Goal: Information Seeking & Learning: Learn about a topic

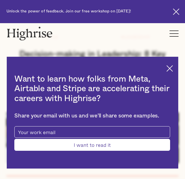
scroll to position [66, 0]
click at [173, 64] on div "Want to learn how folks from Meta, Airtable and Stripe are accelerating their c…" at bounding box center [93, 113] width 172 height 112
click at [172, 65] on img at bounding box center [170, 68] width 6 height 6
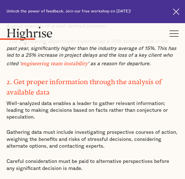
scroll to position [794, 0]
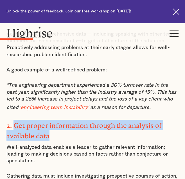
drag, startPoint x: 15, startPoint y: 104, endPoint x: 55, endPoint y: 116, distance: 41.5
click at [55, 119] on h3 "2. Get proper information through the analysis of available data" at bounding box center [92, 129] width 172 height 21
copy strong "Get proper information through the analysis of available data"
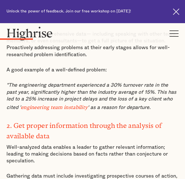
click at [114, 144] on p "Well-analyzed data enables a leader to gather relevant information; leading to …" at bounding box center [92, 154] width 172 height 21
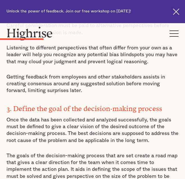
scroll to position [973, 0]
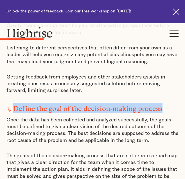
drag, startPoint x: 14, startPoint y: 84, endPoint x: 192, endPoint y: 82, distance: 177.4
copy strong "Define the goal of the decision-making process"
